Goal: Navigation & Orientation: Find specific page/section

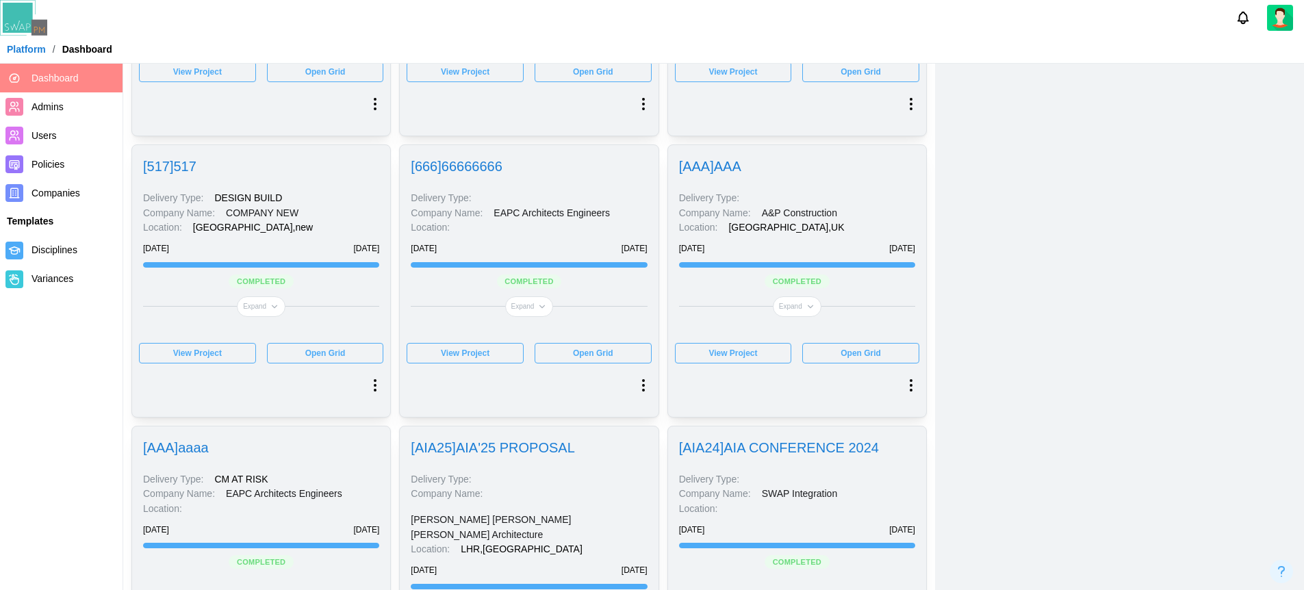
scroll to position [12647, 0]
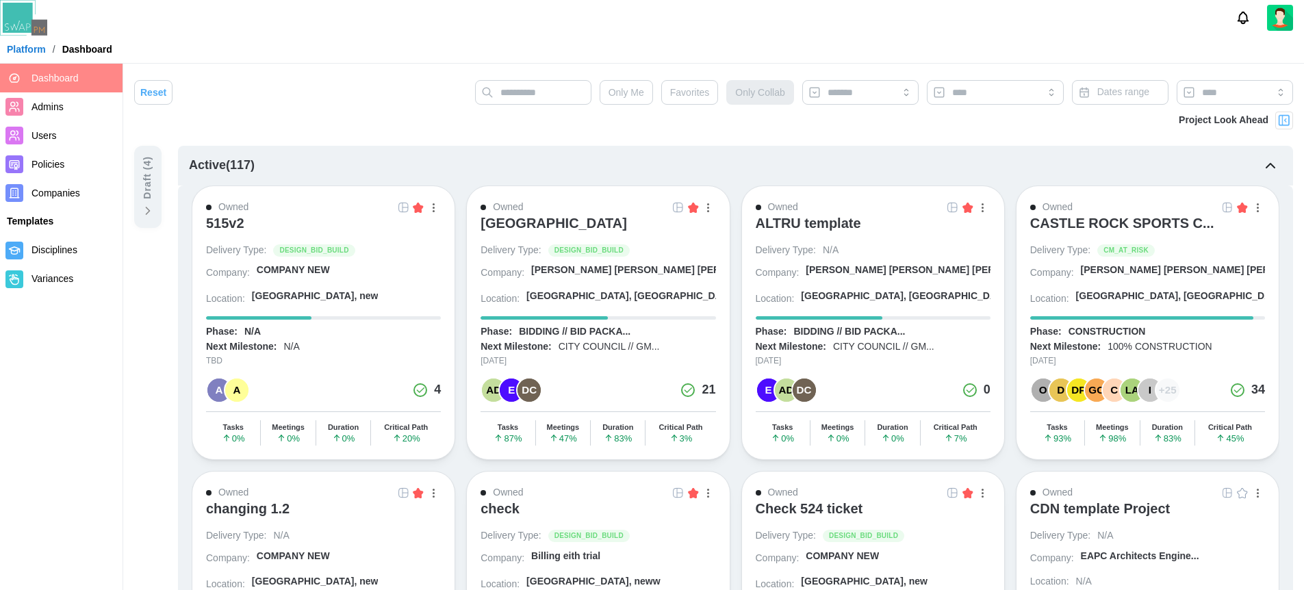
click at [1288, 120] on img at bounding box center [1284, 121] width 14 height 14
click at [1286, 122] on img at bounding box center [1284, 121] width 14 height 14
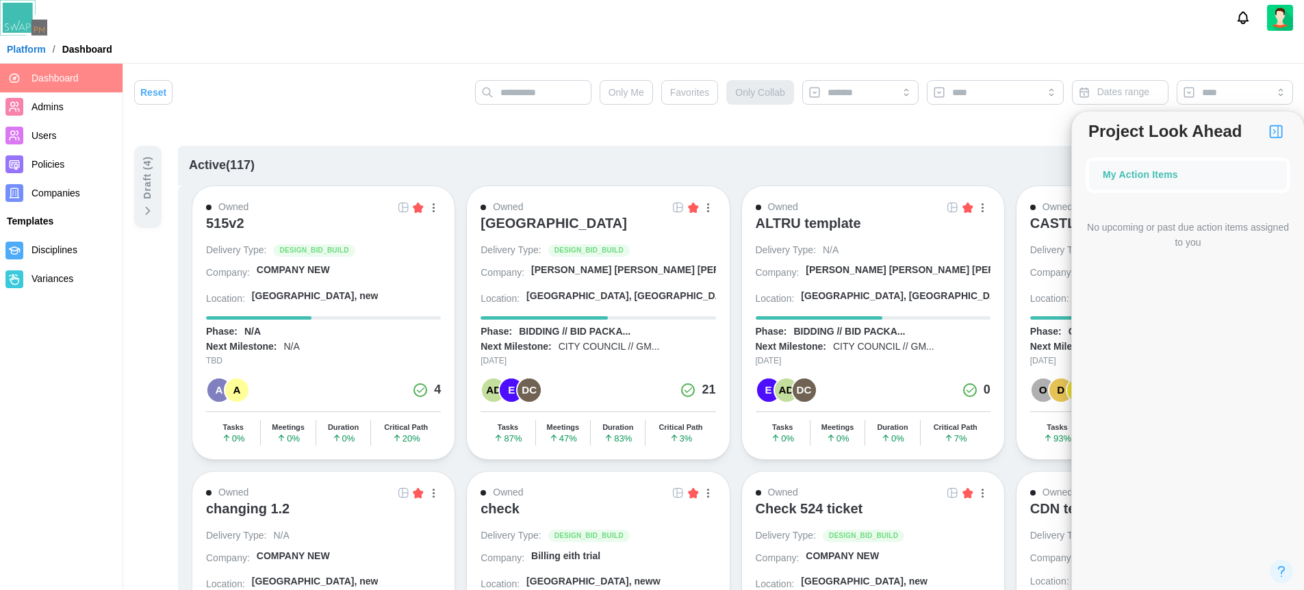
click at [1281, 135] on img "button" at bounding box center [1275, 131] width 16 height 16
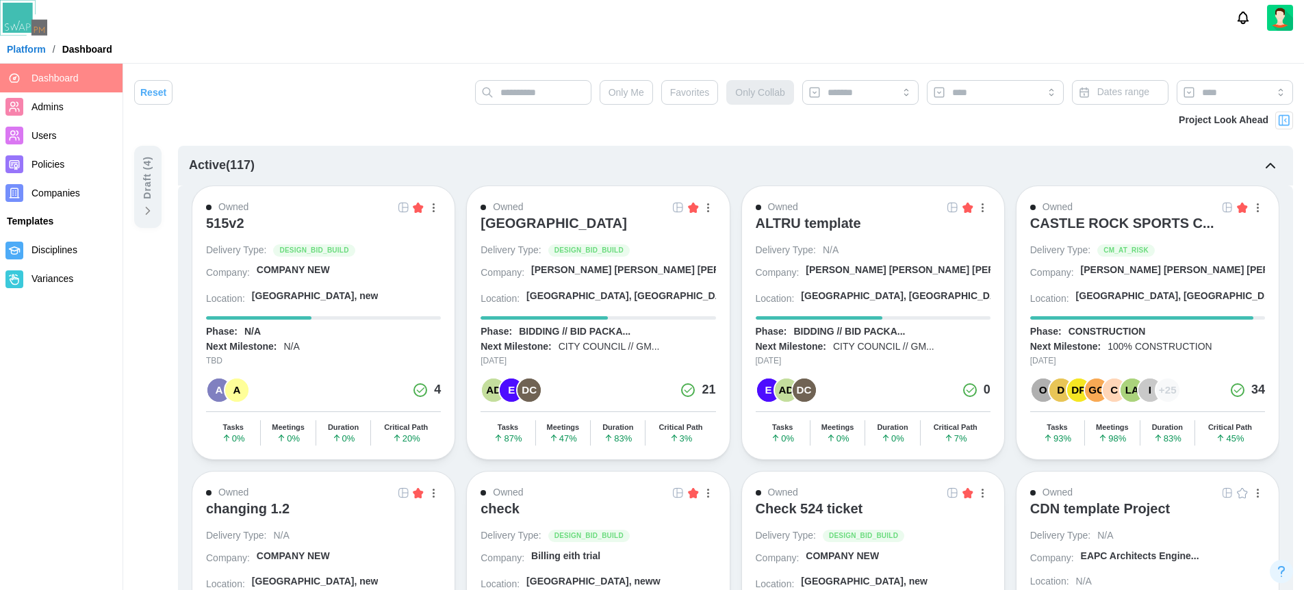
click at [507, 17] on div at bounding box center [652, 18] width 1304 height 36
